Goal: Information Seeking & Learning: Find specific fact

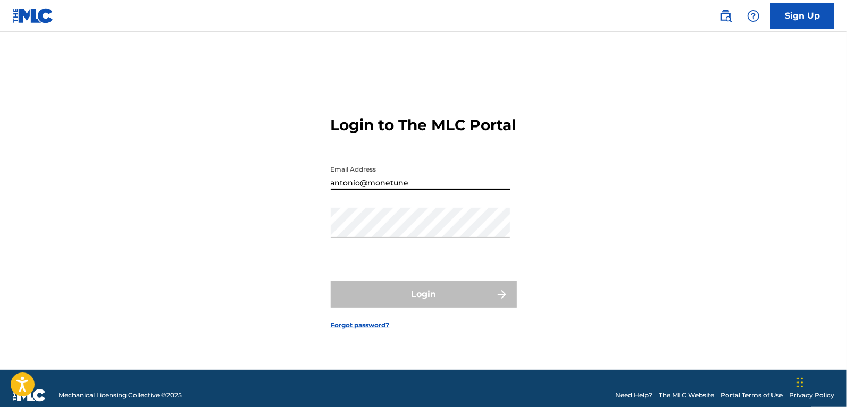
type input "antonio@monetune"
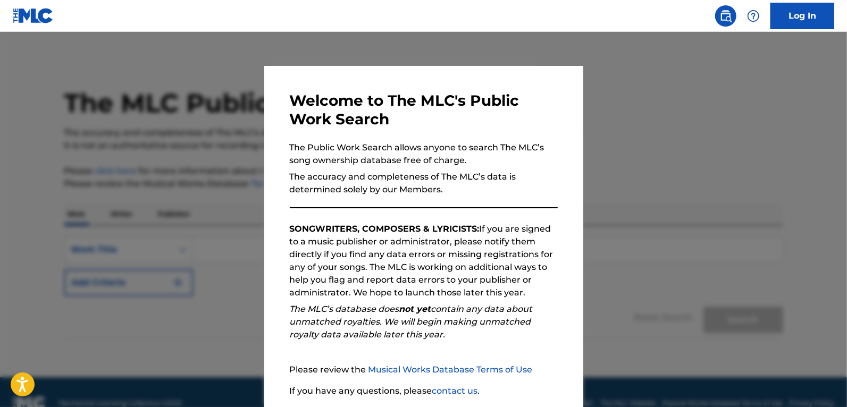
scroll to position [78, 0]
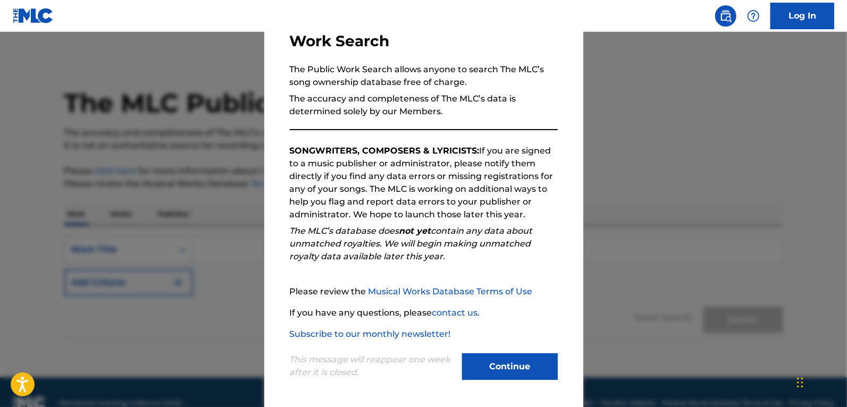
click at [488, 360] on button "Continue" at bounding box center [510, 366] width 96 height 27
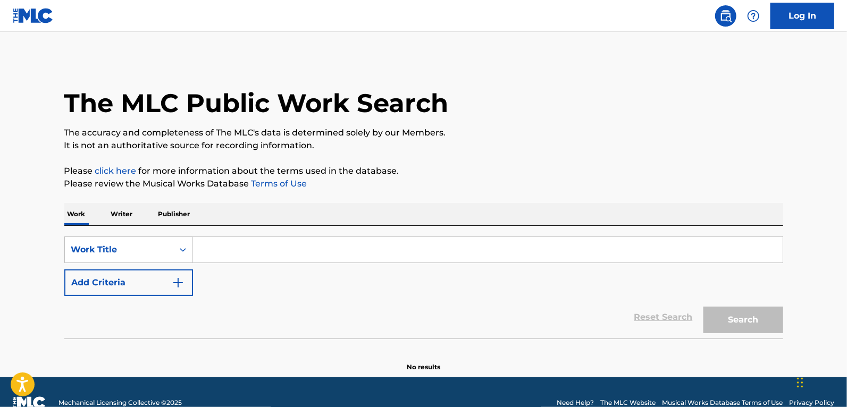
click at [190, 221] on p "Publisher" at bounding box center [174, 214] width 38 height 22
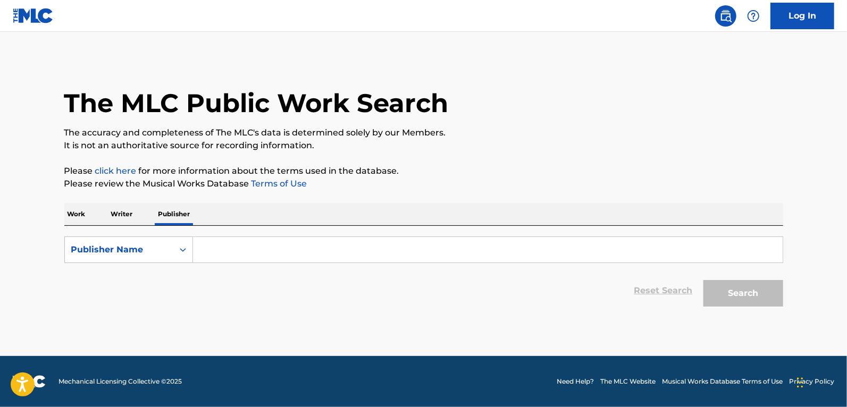
click at [251, 244] on input "Search Form" at bounding box center [487, 250] width 589 height 26
click at [703, 280] on button "Search" at bounding box center [743, 293] width 80 height 27
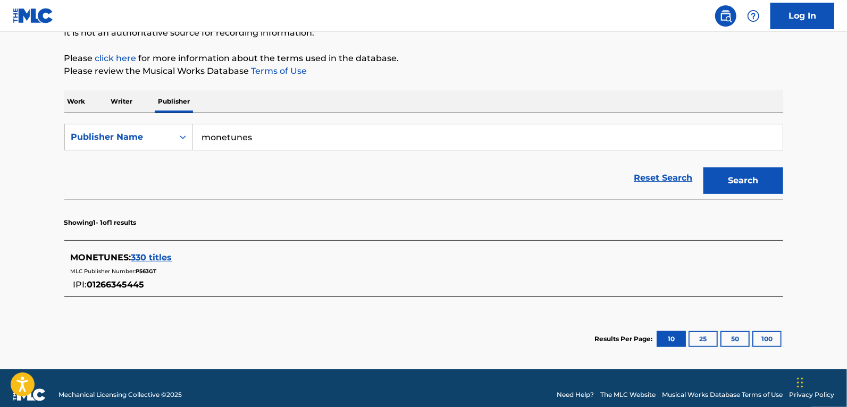
scroll to position [117, 0]
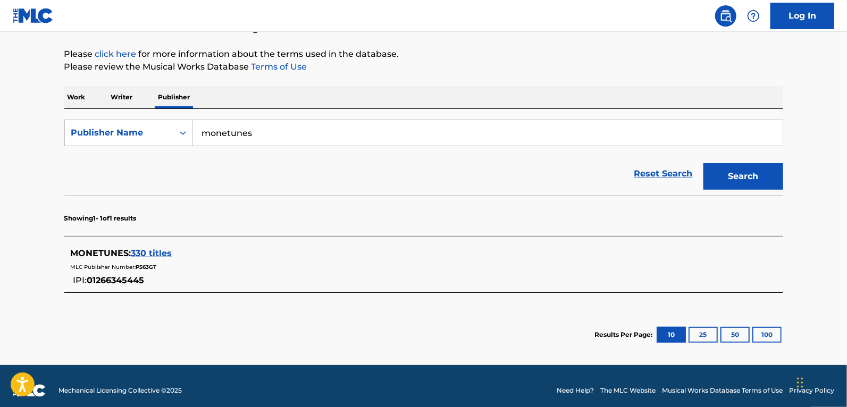
click at [153, 249] on span "330 titles" at bounding box center [151, 253] width 41 height 10
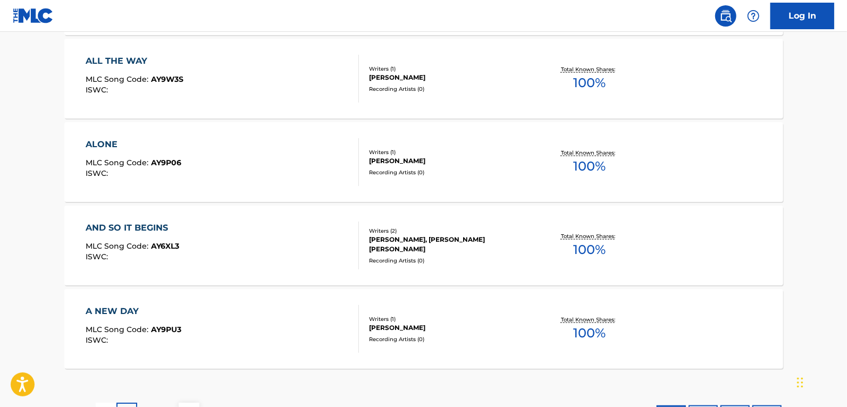
scroll to position [936, 0]
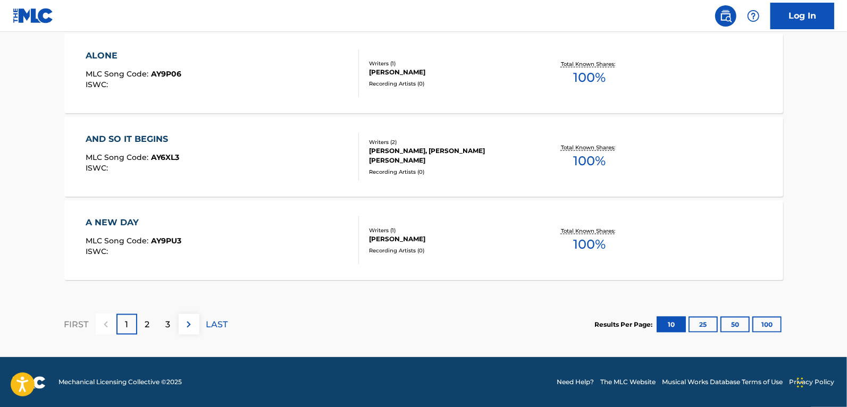
click at [748, 323] on button "50" at bounding box center [734, 325] width 29 height 16
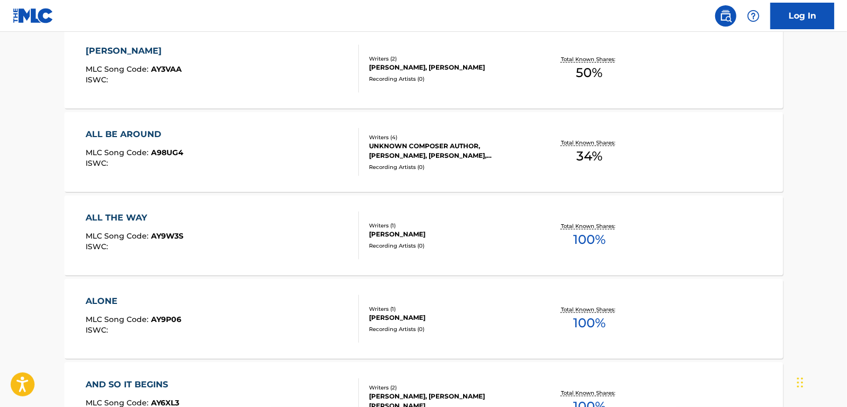
scroll to position [0, 0]
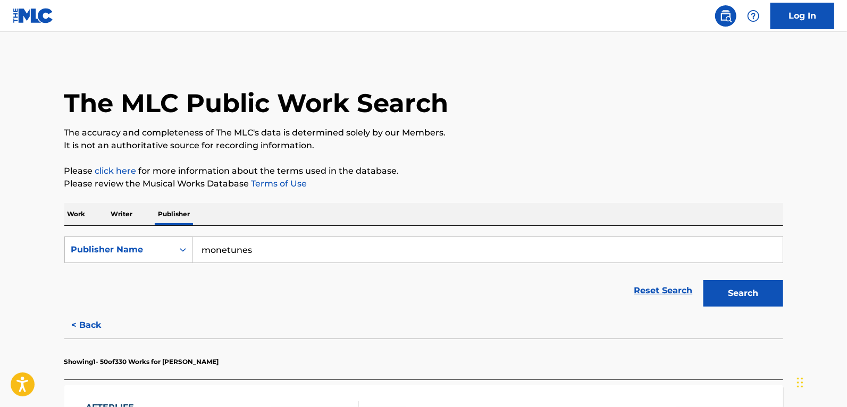
click at [258, 263] on div "monetunes" at bounding box center [488, 250] width 590 height 27
drag, startPoint x: 270, startPoint y: 249, endPoint x: 149, endPoint y: 248, distance: 120.7
click at [149, 248] on div "SearchWithCriteria7fc29800-d137-4f19-b512-669ac2f4ea9c Publisher Name [PERSON_N…" at bounding box center [423, 250] width 719 height 27
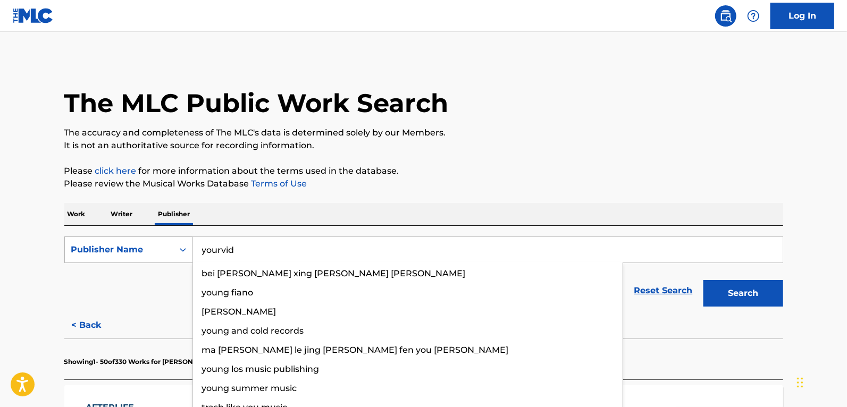
type input "yourvid"
click at [703, 280] on button "Search" at bounding box center [743, 293] width 80 height 27
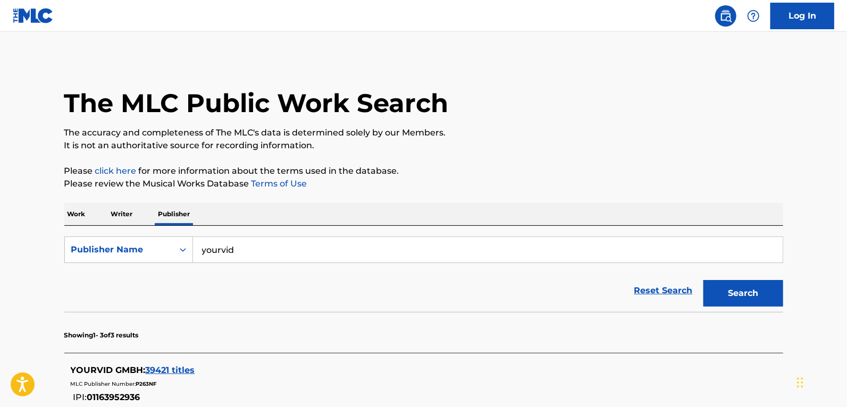
click at [23, 301] on main "The MLC Public Work Search The accuracy and completeness of The MLC's data is d…" at bounding box center [423, 311] width 847 height 559
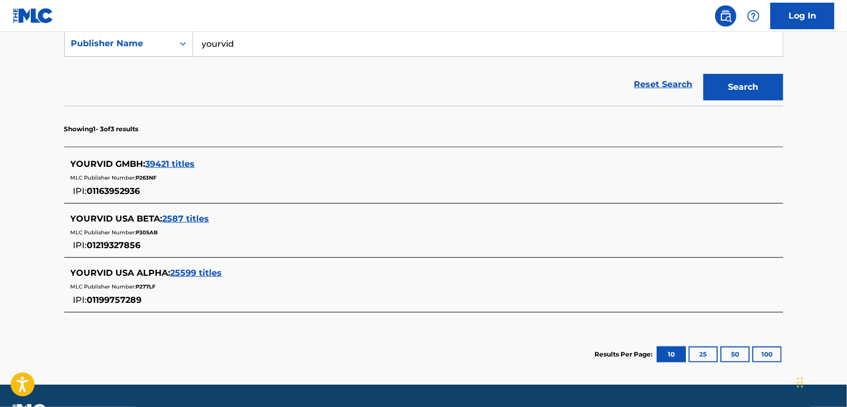
scroll to position [207, 0]
